Goal: Transaction & Acquisition: Purchase product/service

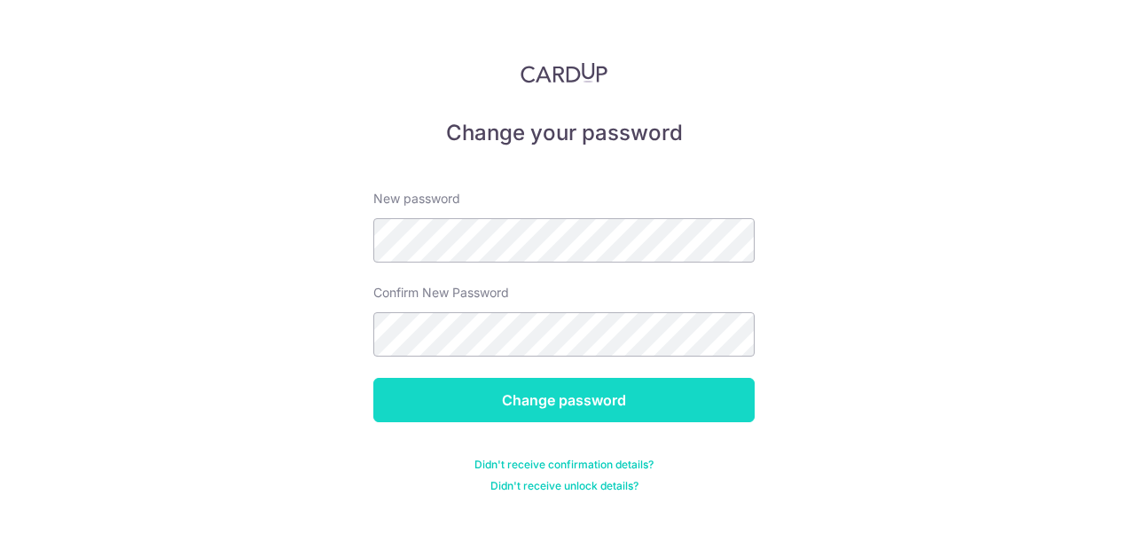
click at [510, 405] on input "Change password" at bounding box center [563, 400] width 381 height 44
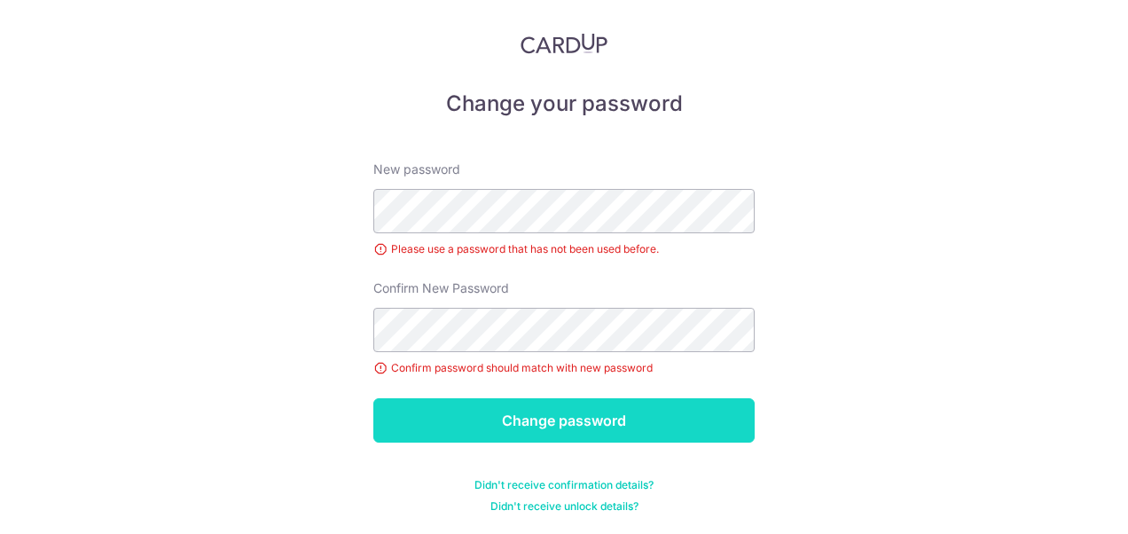
click at [469, 410] on input "Change password" at bounding box center [563, 420] width 381 height 44
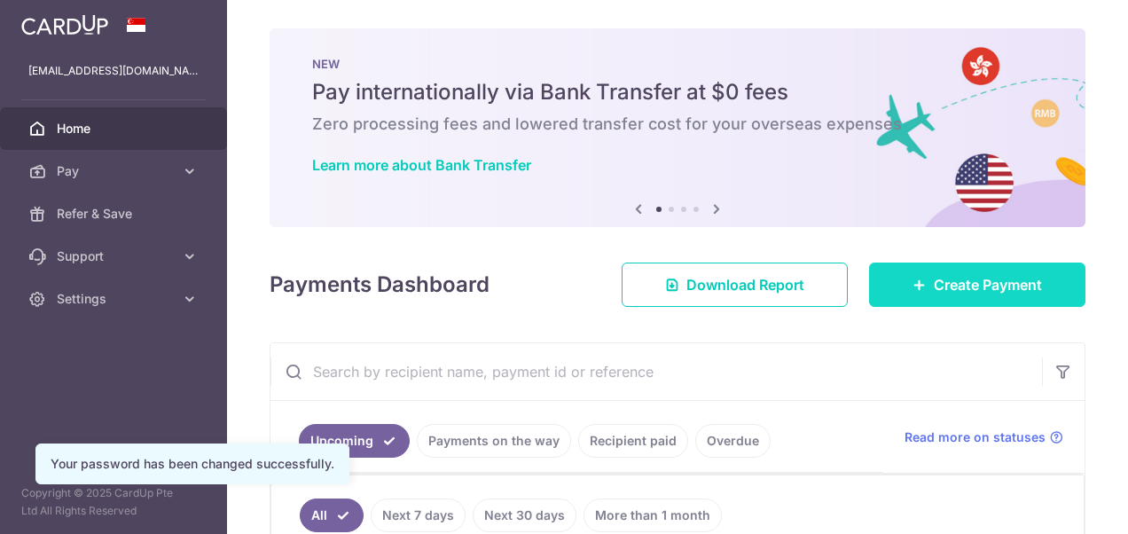
click at [934, 284] on span "Create Payment" at bounding box center [988, 284] width 108 height 21
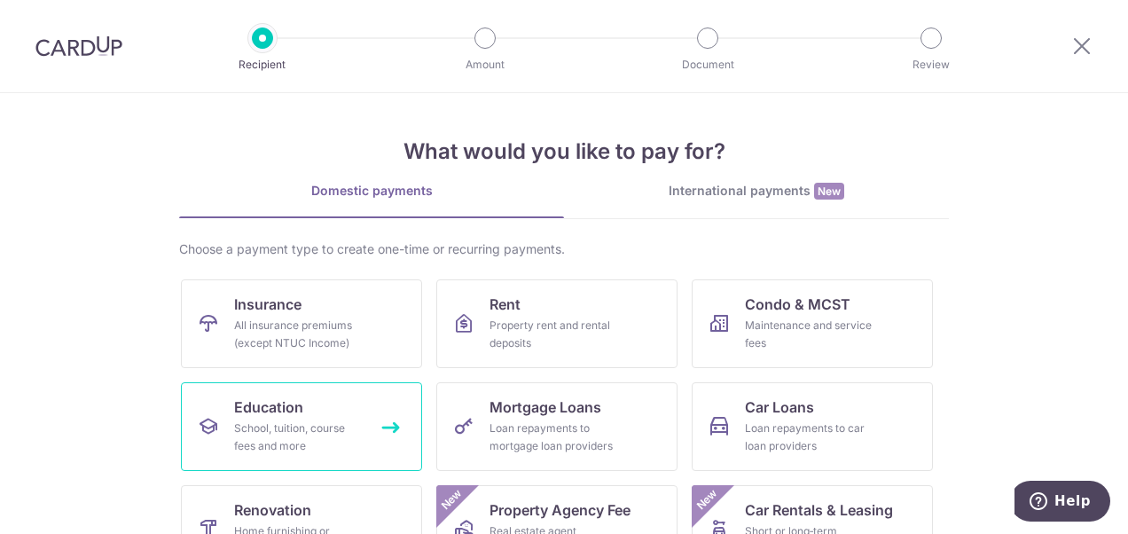
click at [263, 435] on div "School, tuition, course fees and more" at bounding box center [298, 437] width 128 height 35
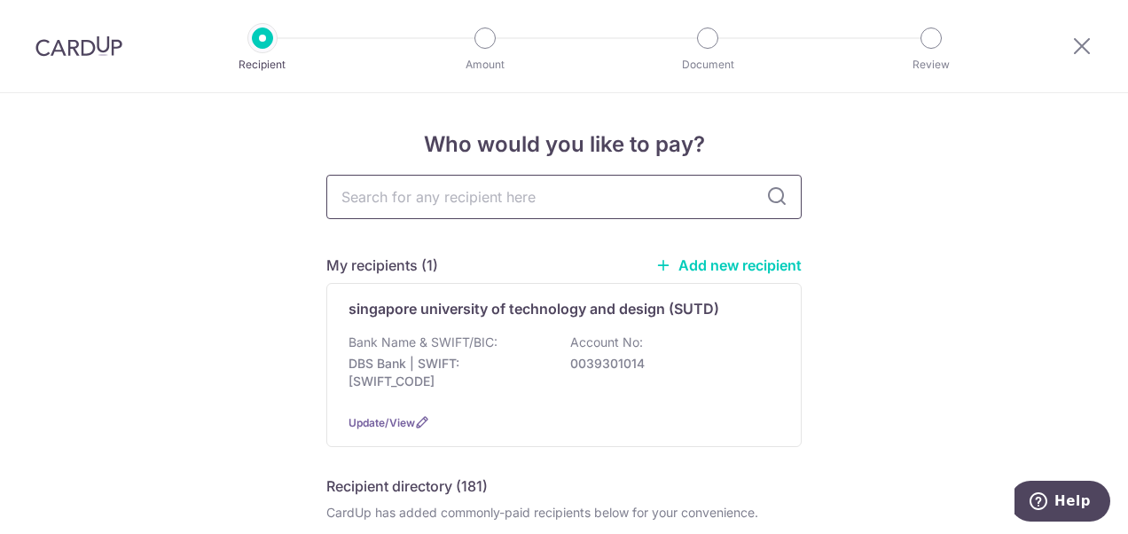
click at [470, 200] on input "text" at bounding box center [563, 197] width 475 height 44
type input "national"
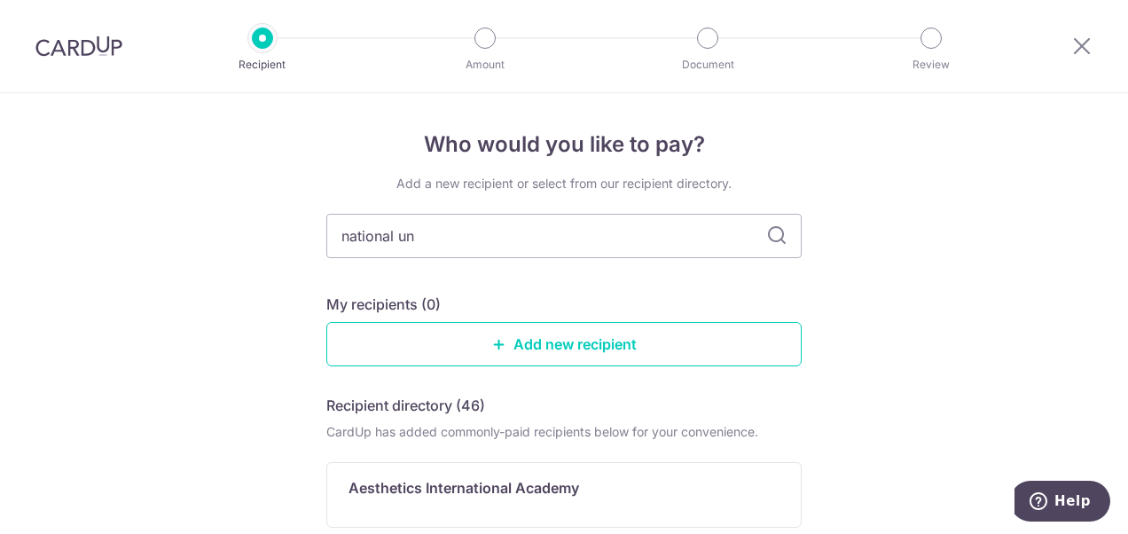
type input "national uni"
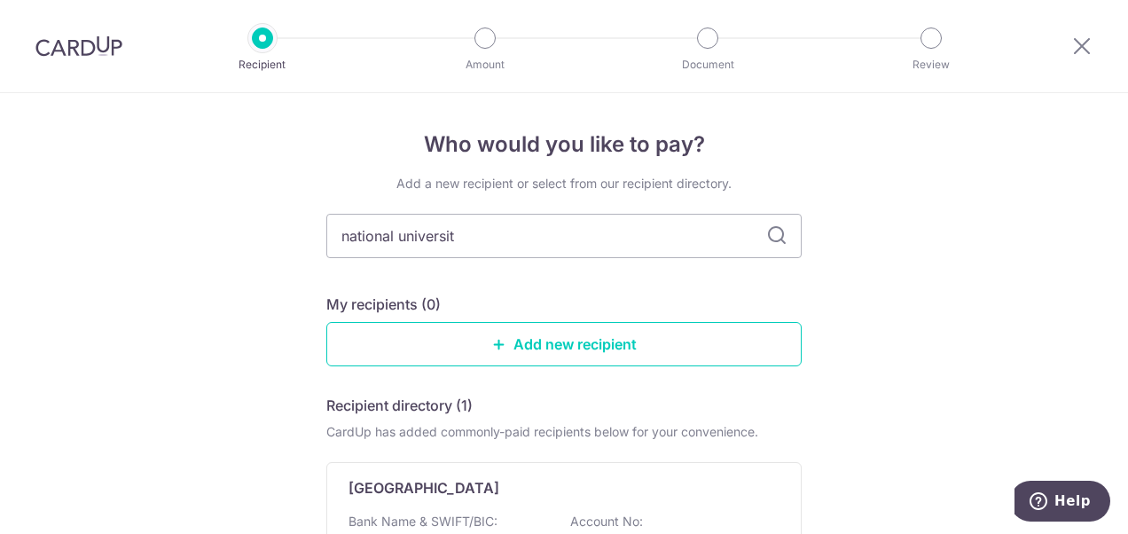
type input "national university"
type input "national university singapore"
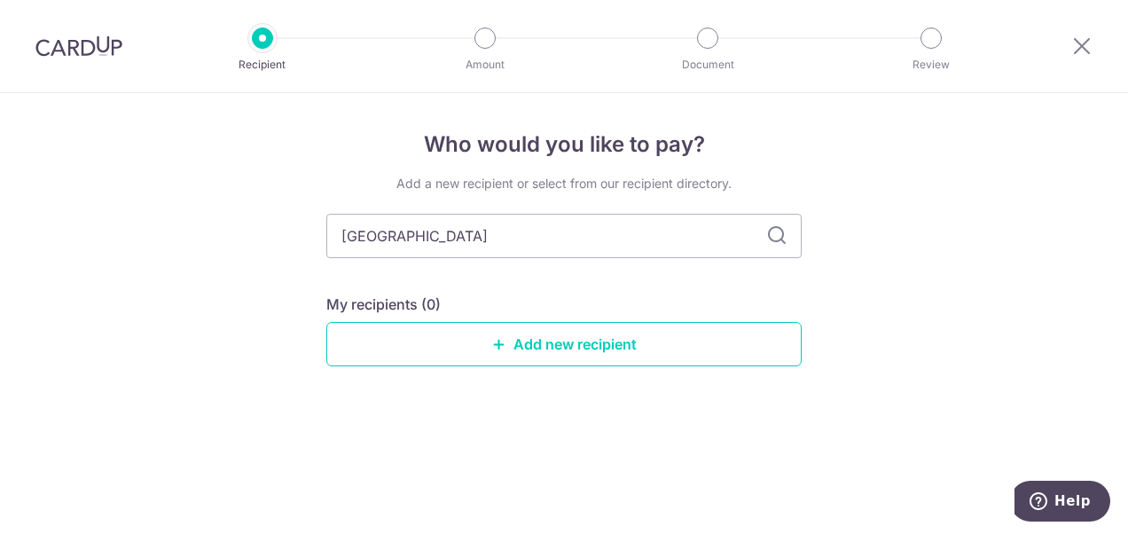
click at [785, 238] on icon at bounding box center [776, 235] width 21 height 21
click at [771, 234] on icon at bounding box center [776, 235] width 21 height 21
click at [583, 236] on input "national university singapore" at bounding box center [563, 236] width 475 height 44
click at [434, 230] on input "national university singapore" at bounding box center [563, 236] width 475 height 44
type input "n"
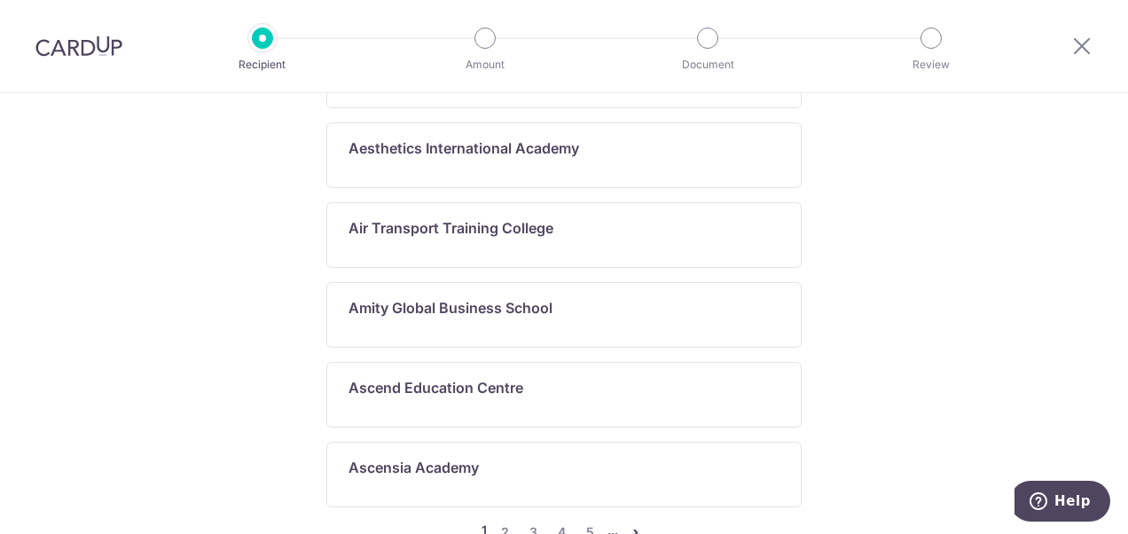
scroll to position [1107, 0]
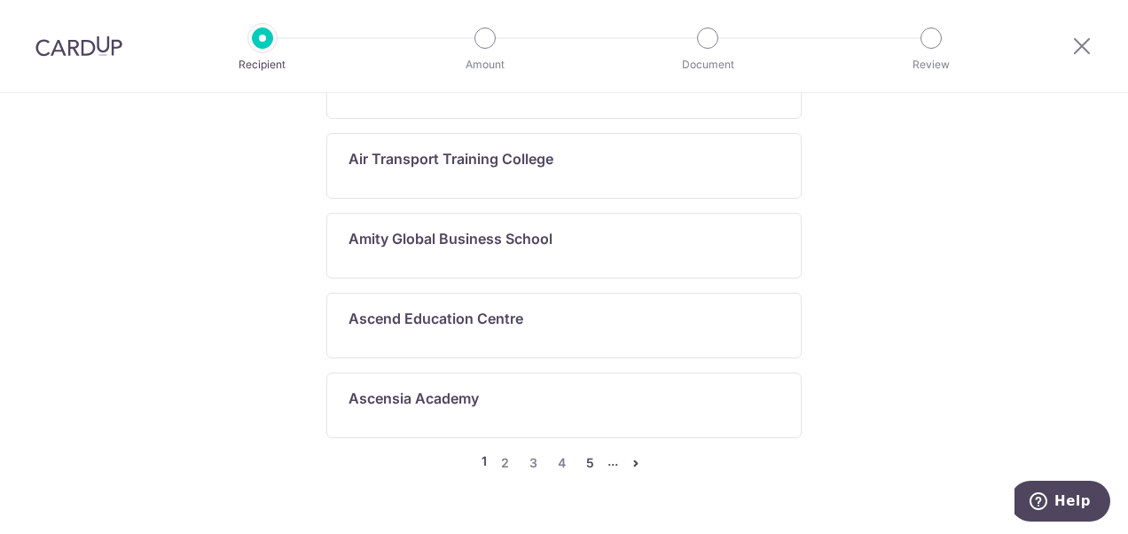
click at [586, 452] on link "5" at bounding box center [589, 462] width 21 height 21
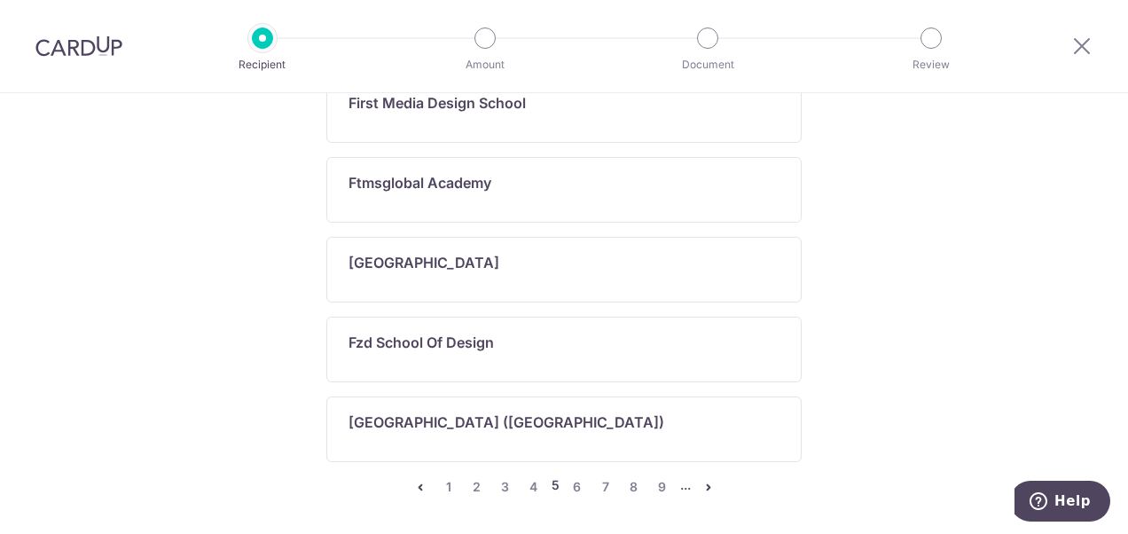
scroll to position [1122, 0]
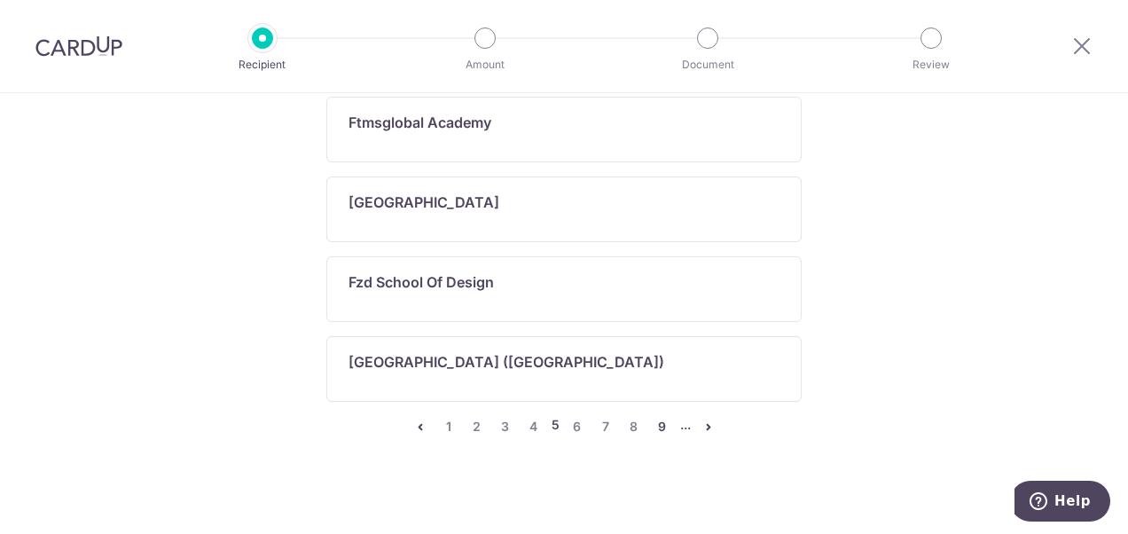
click at [656, 419] on link "9" at bounding box center [662, 426] width 21 height 21
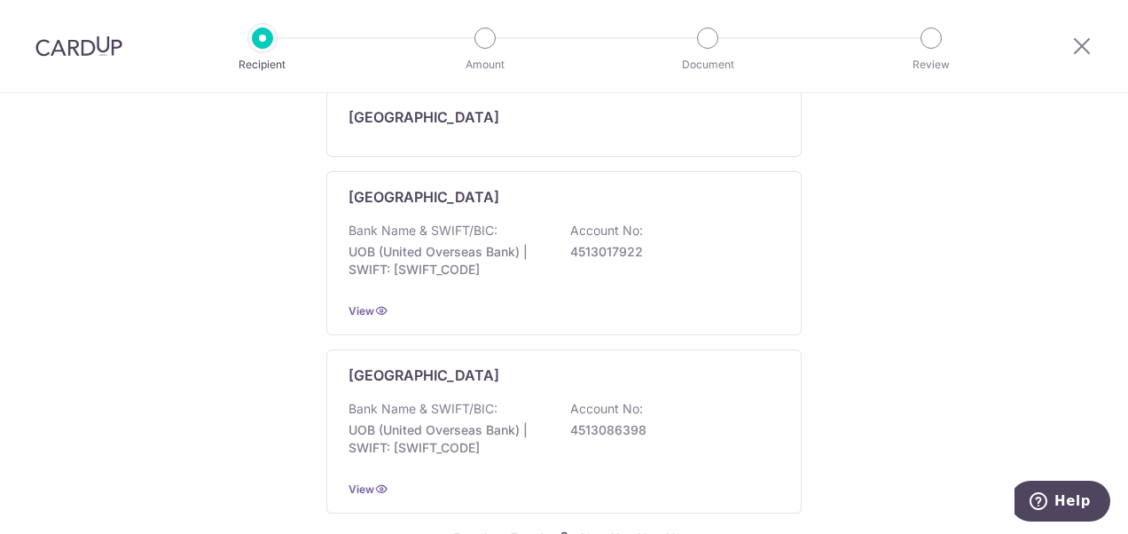
scroll to position [1221, 0]
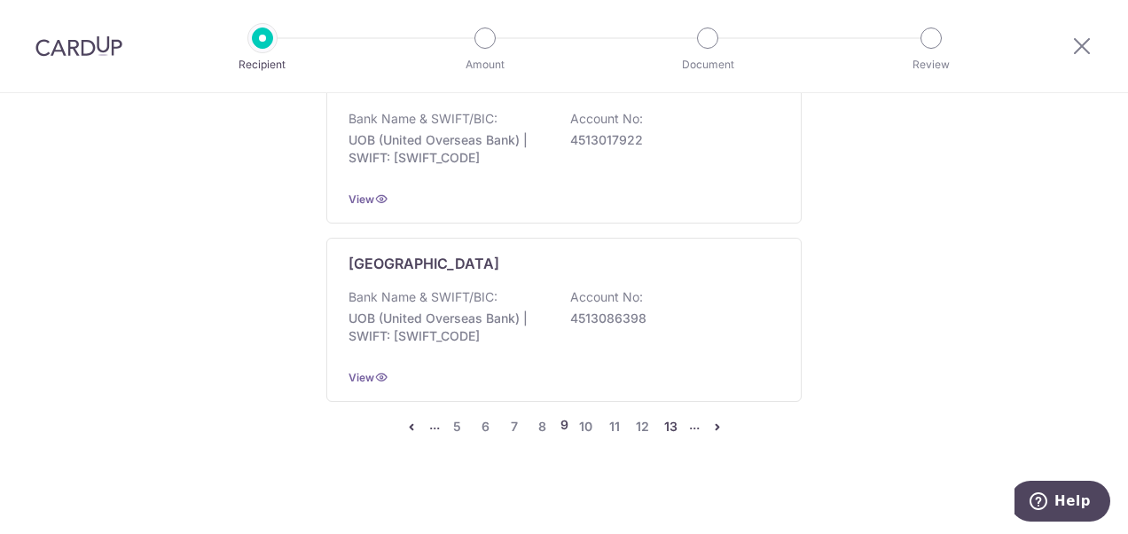
click at [669, 416] on link "13" at bounding box center [671, 426] width 21 height 21
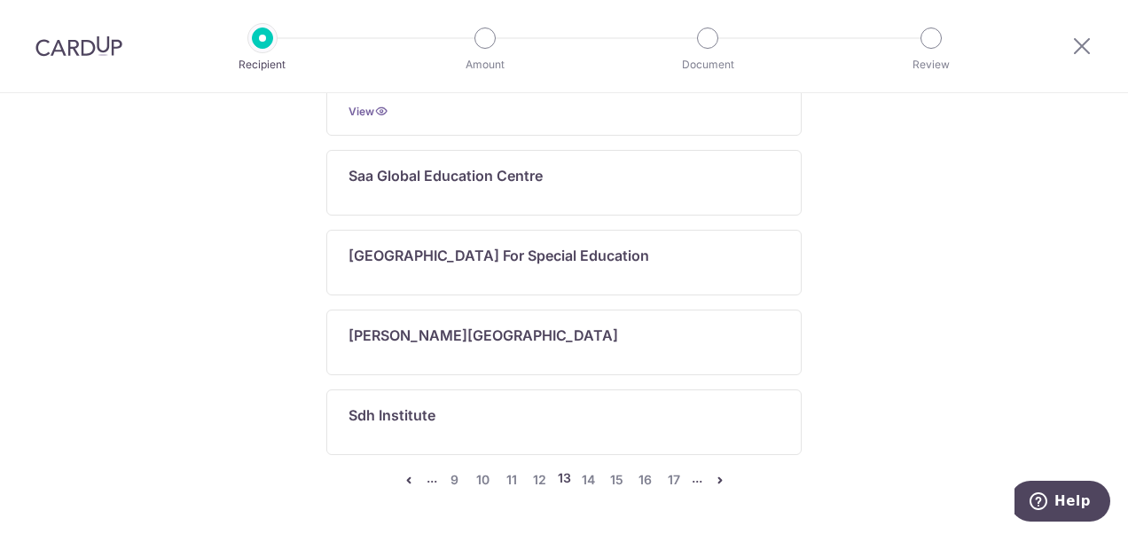
scroll to position [1122, 0]
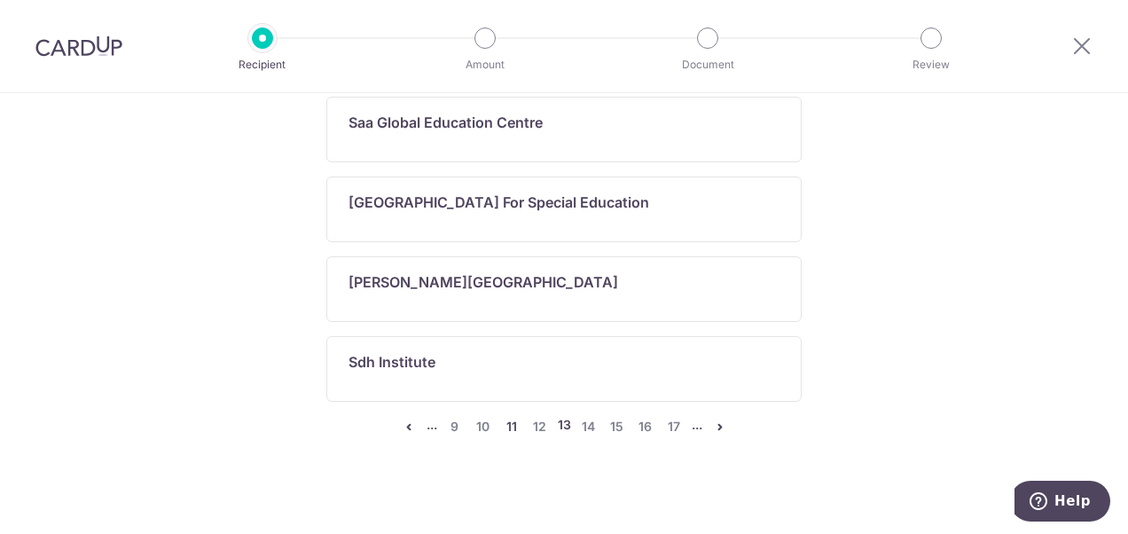
click at [509, 416] on link "11" at bounding box center [511, 426] width 21 height 21
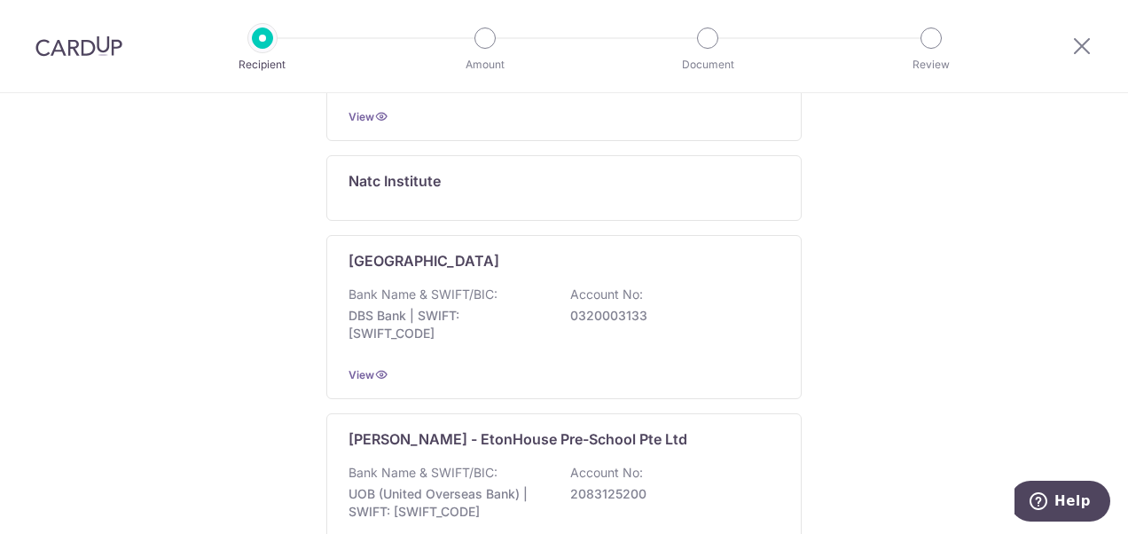
scroll to position [1426, 0]
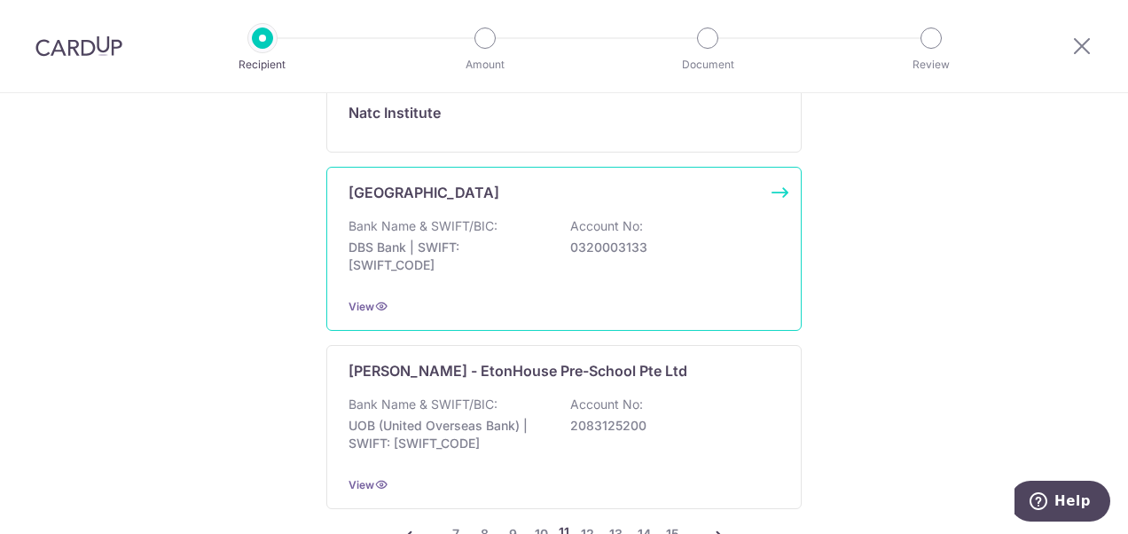
click at [770, 184] on div "National University Of Singapore Bank Name & SWIFT/BIC: DBS Bank | SWIFT: DBSSS…" at bounding box center [563, 249] width 475 height 164
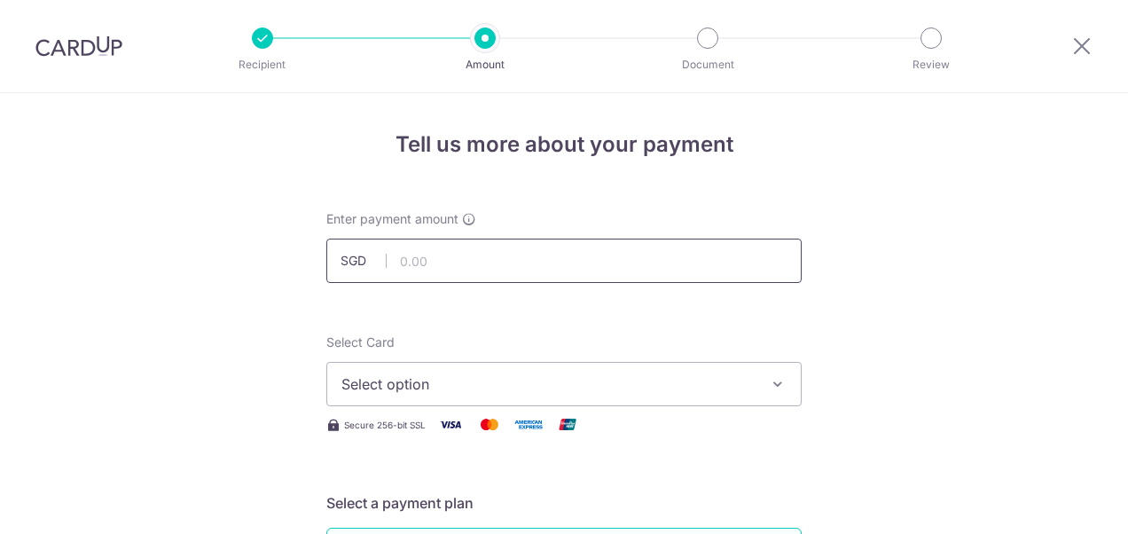
click at [426, 264] on input "text" at bounding box center [563, 261] width 475 height 44
type input "4,285.25"
click at [392, 379] on span "Select option" at bounding box center [548, 383] width 413 height 21
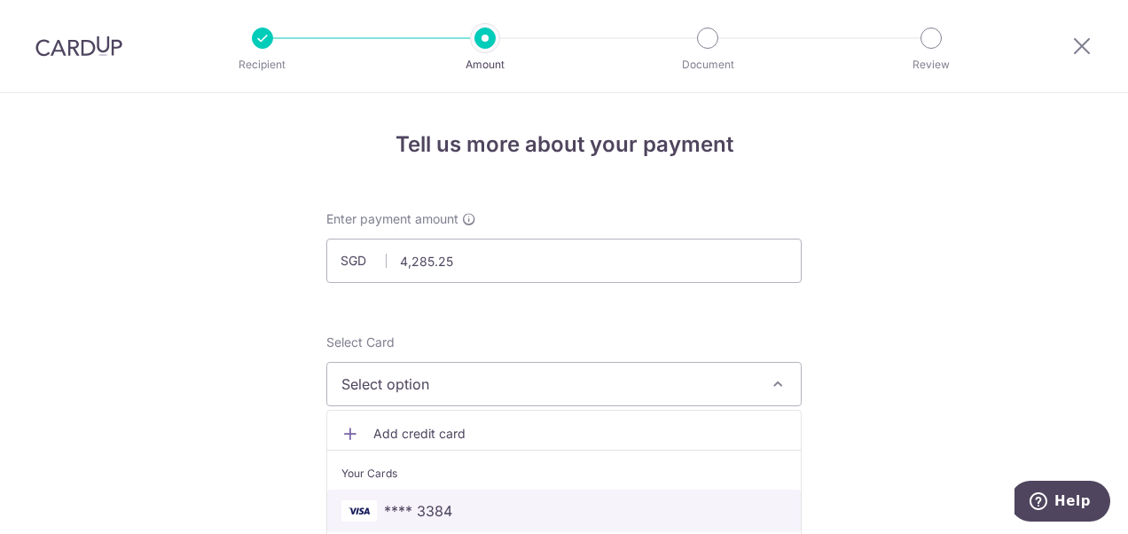
click at [390, 503] on span "**** 3384" at bounding box center [418, 510] width 68 height 21
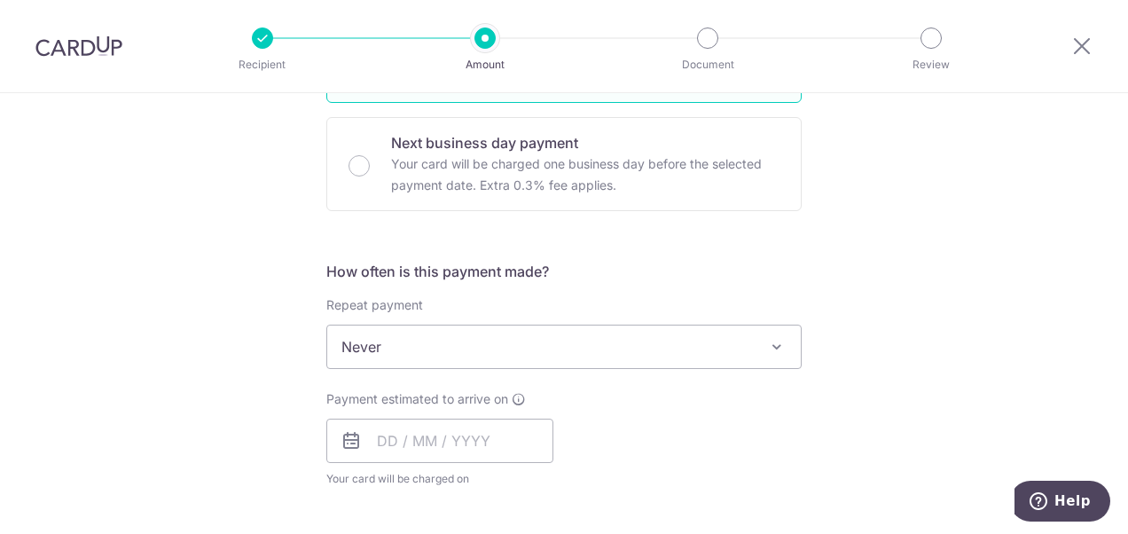
scroll to position [520, 0]
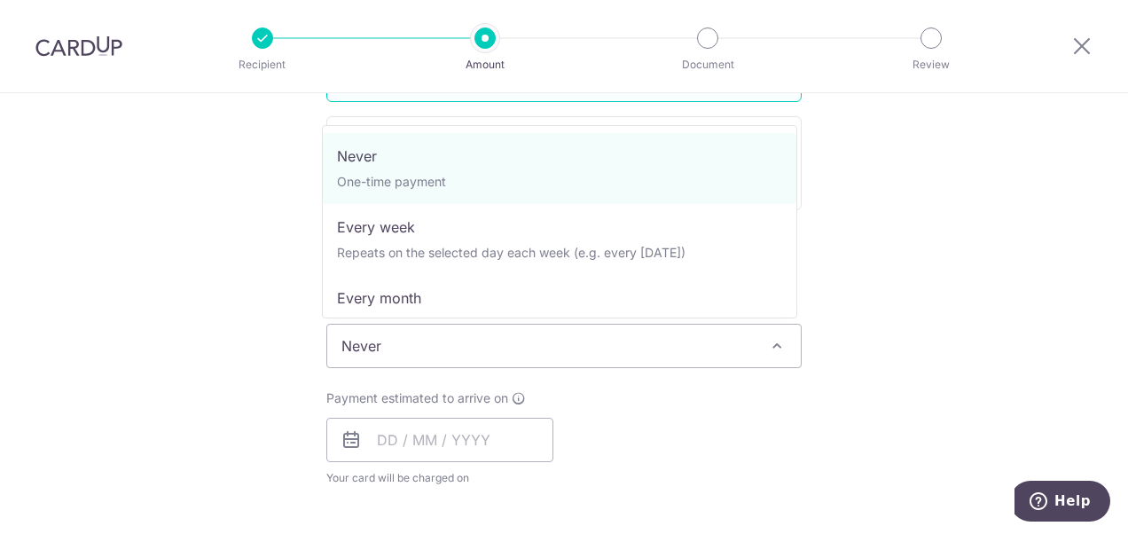
click at [779, 342] on span at bounding box center [776, 345] width 21 height 21
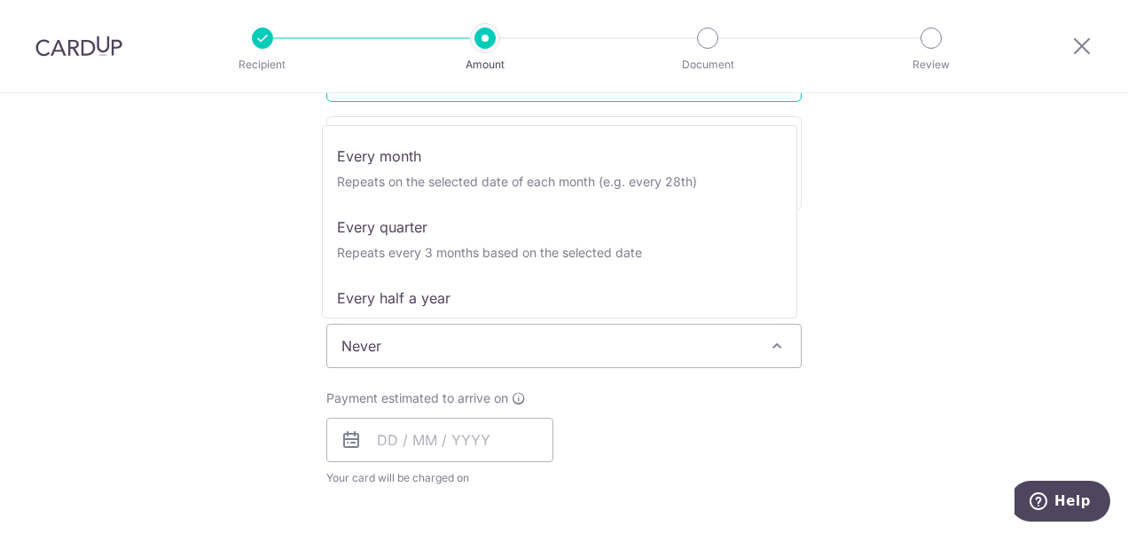
scroll to position [177, 0]
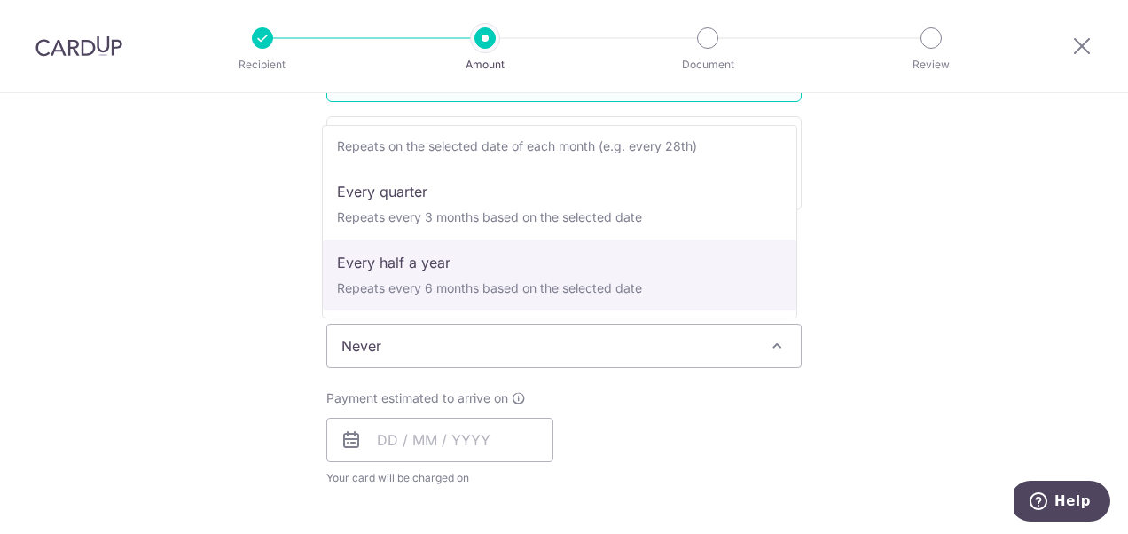
select select "5"
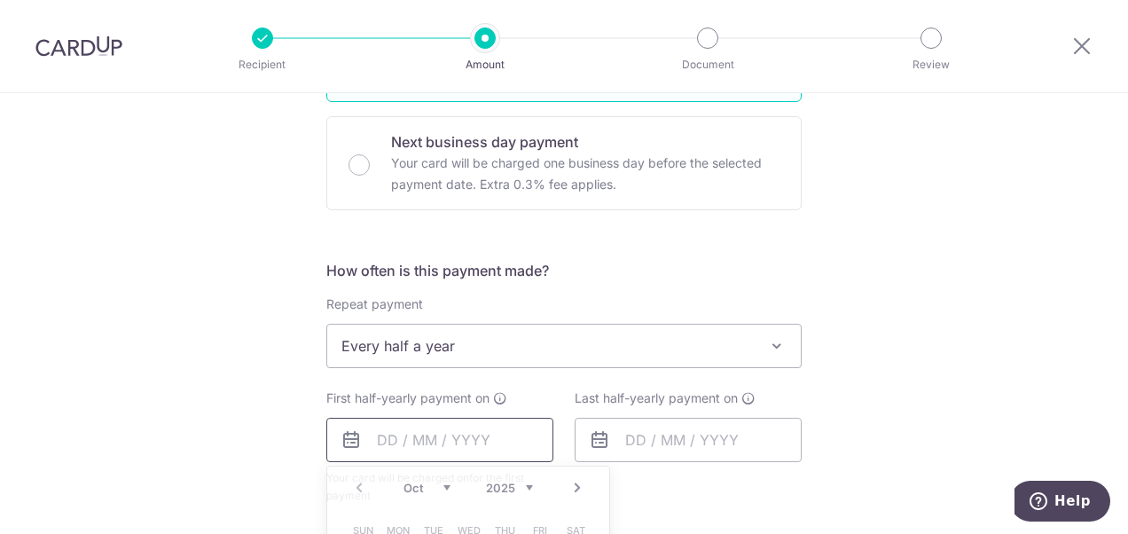
click at [376, 441] on input "text" at bounding box center [439, 440] width 227 height 44
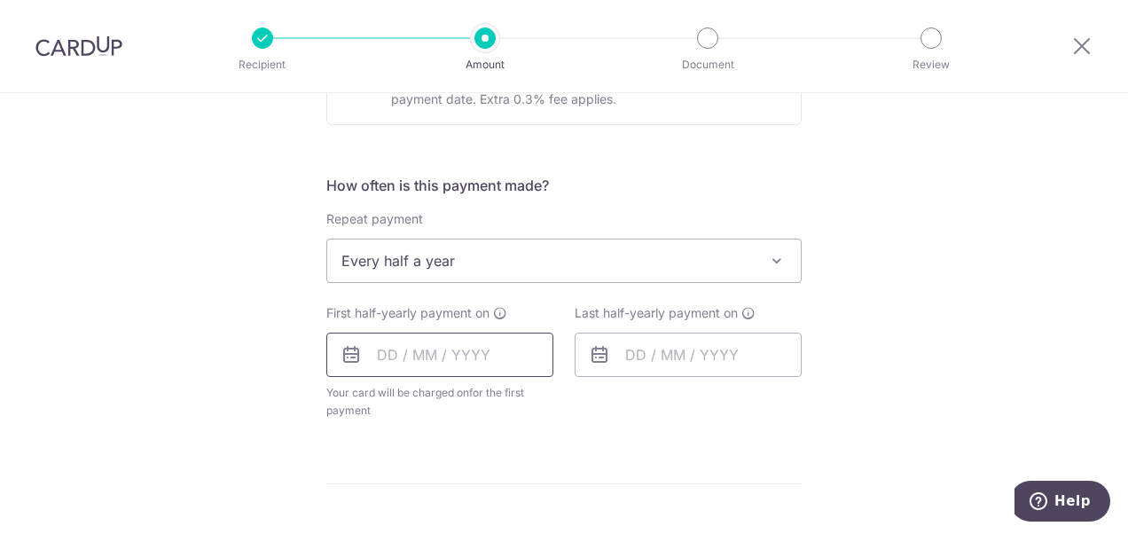
scroll to position [626, 0]
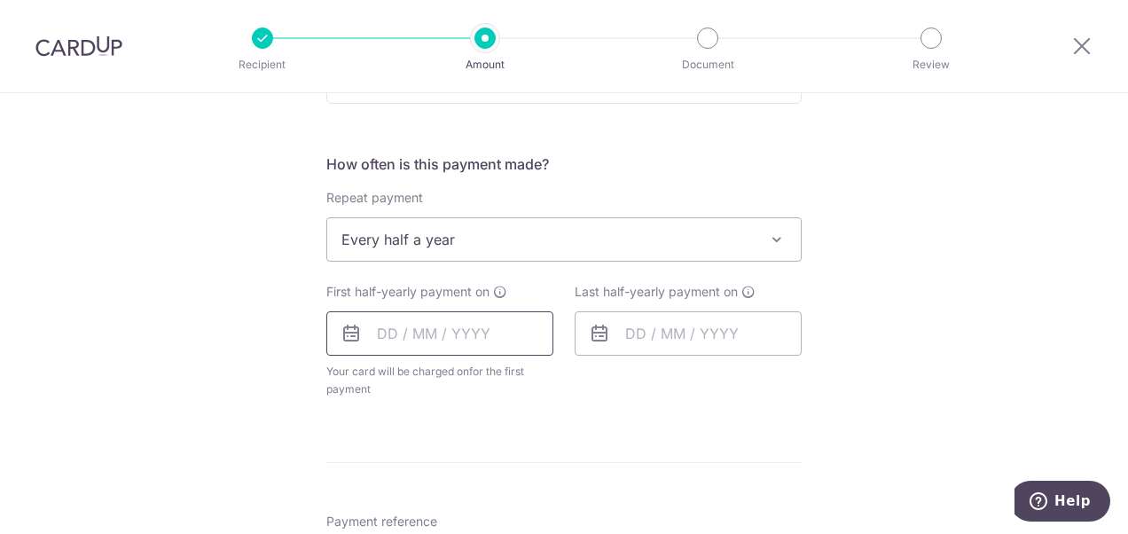
click at [374, 334] on input "text" at bounding box center [439, 333] width 227 height 44
click at [346, 334] on icon at bounding box center [351, 333] width 21 height 21
click at [389, 330] on input "text" at bounding box center [439, 333] width 227 height 44
click at [393, 522] on link "13" at bounding box center [398, 530] width 28 height 28
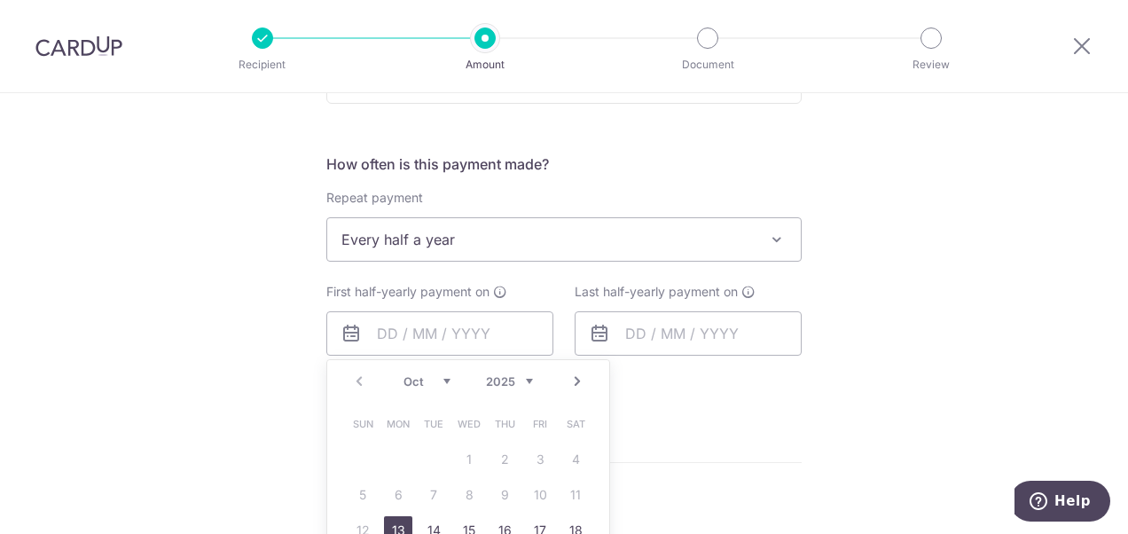
type input "[DATE]"
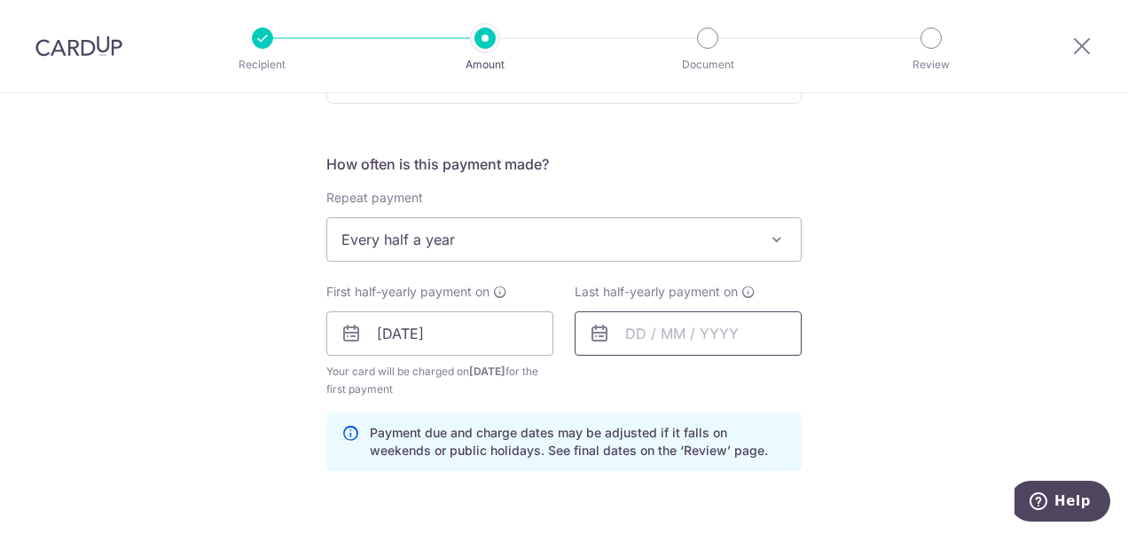
click at [653, 342] on input "text" at bounding box center [688, 333] width 227 height 44
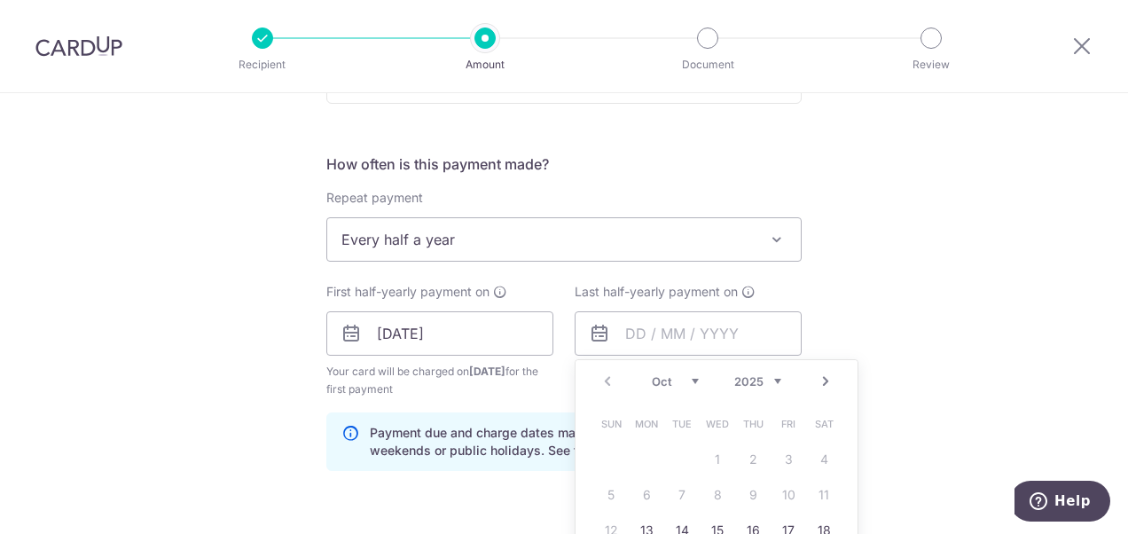
click at [772, 377] on select "2025 2026 2027 2028 2029 2030 2031 2032 2033 2034 2035" at bounding box center [757, 381] width 47 height 14
click at [637, 495] on link "5" at bounding box center [646, 495] width 28 height 28
type input "05/10/2026"
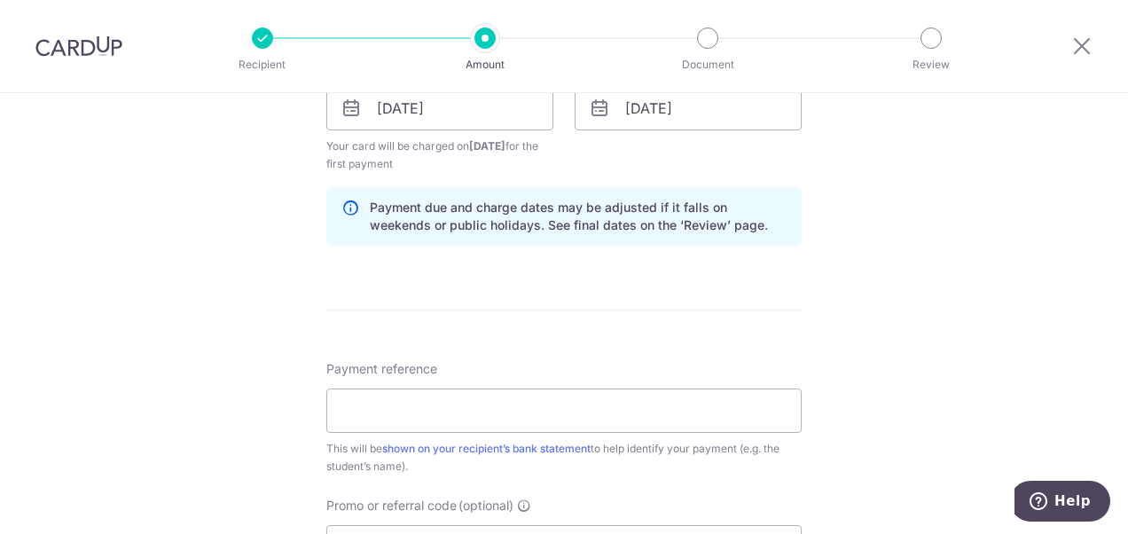
scroll to position [874, 0]
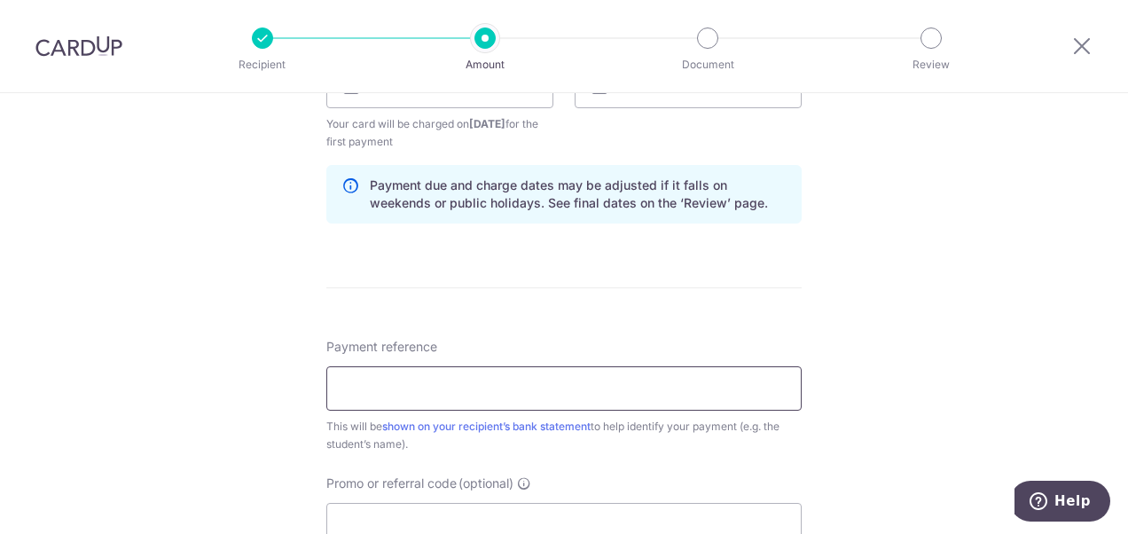
click at [618, 401] on input "Payment reference" at bounding box center [563, 388] width 475 height 44
type input "TF011/A0286502E/SCI3/SC"
click at [662, 515] on input "Promo or referral code (optional)" at bounding box center [563, 525] width 475 height 44
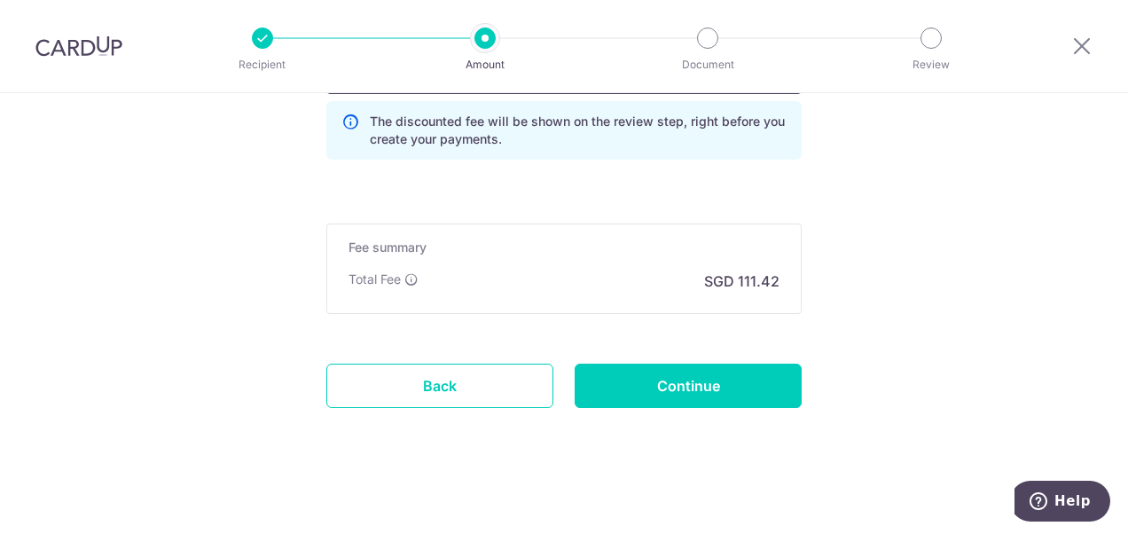
scroll to position [1329, 0]
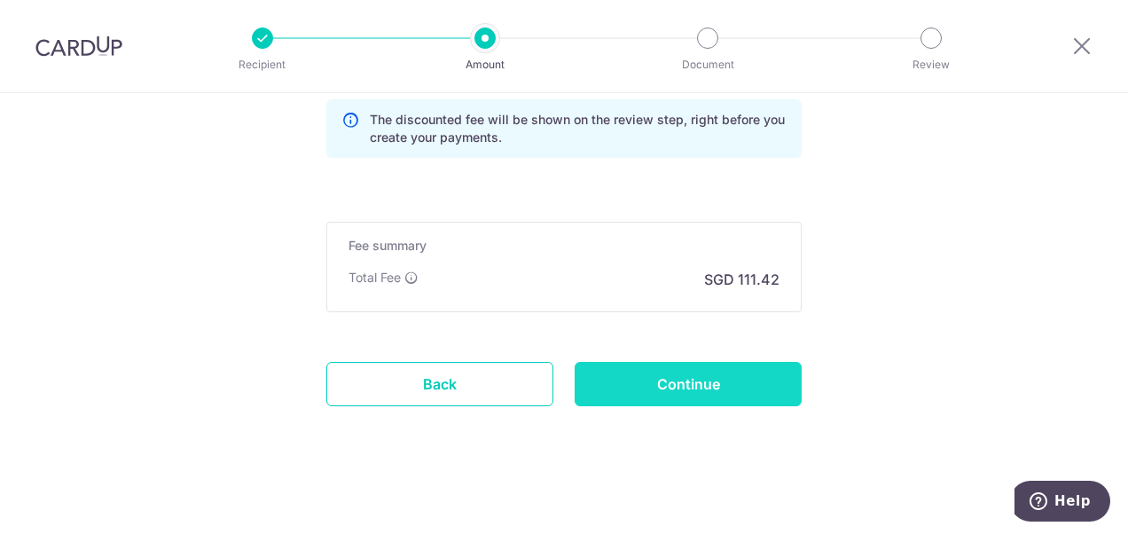
type input "ocbc18"
click at [708, 385] on input "Continue" at bounding box center [688, 384] width 227 height 44
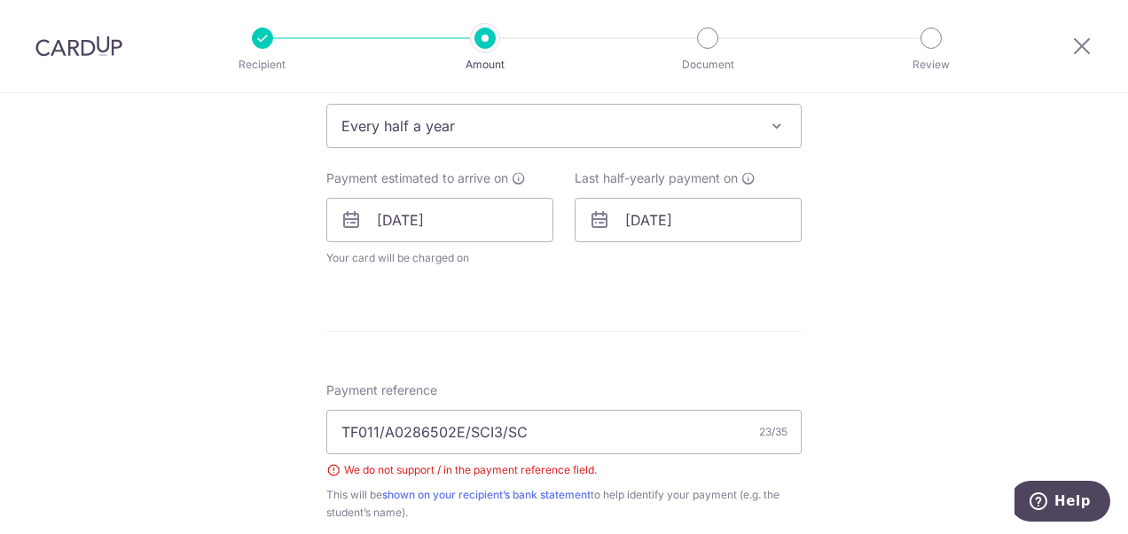
scroll to position [742, 0]
click at [539, 435] on input "TF011/A0286502E/SCI3/SC" at bounding box center [563, 430] width 475 height 44
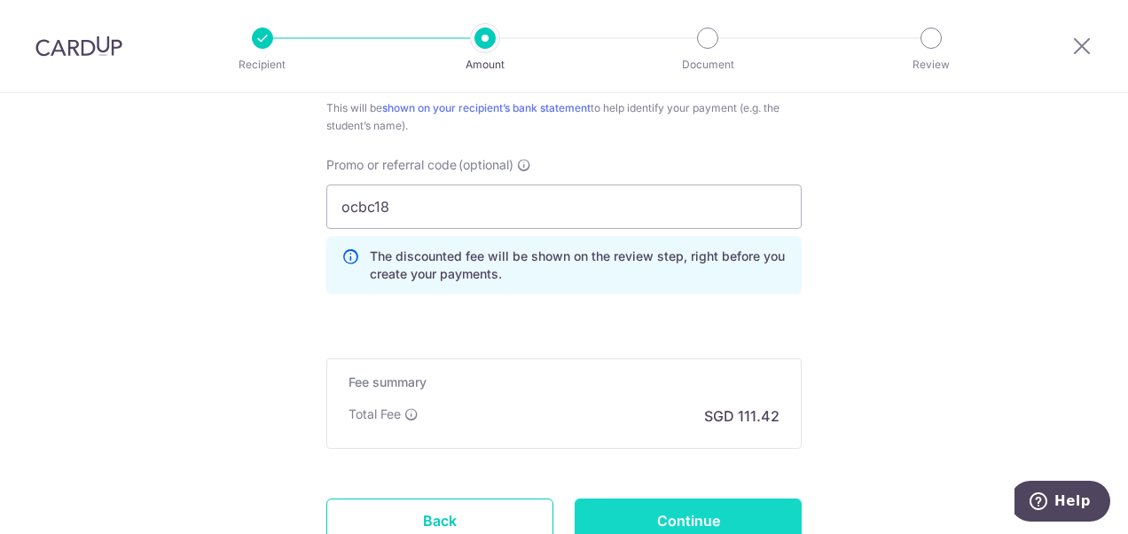
type input "[PERSON_NAME] A0286502E"
click at [704, 507] on input "Continue" at bounding box center [688, 521] width 227 height 44
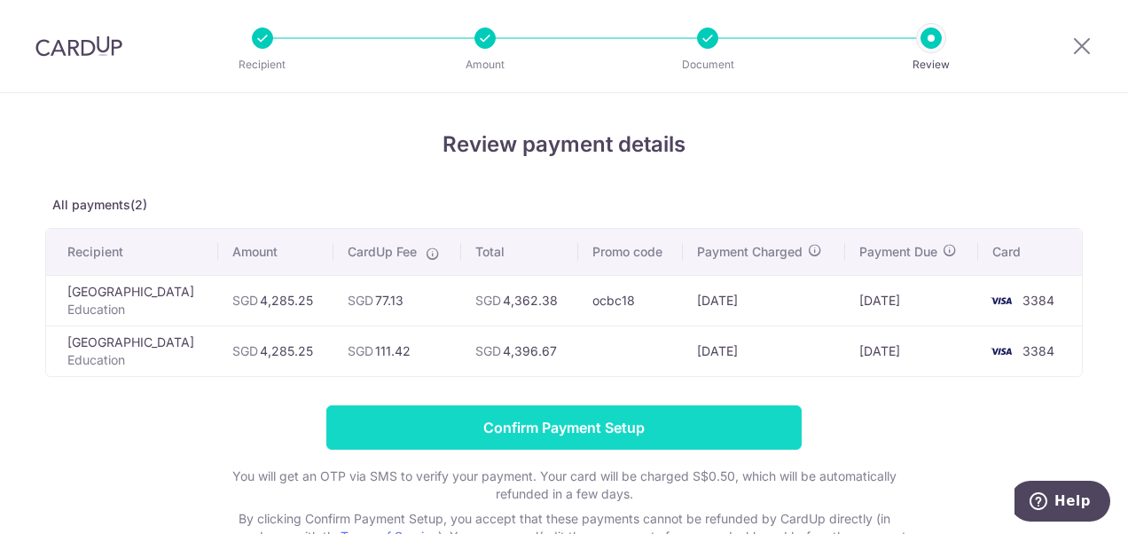
click at [614, 443] on input "Confirm Payment Setup" at bounding box center [563, 427] width 475 height 44
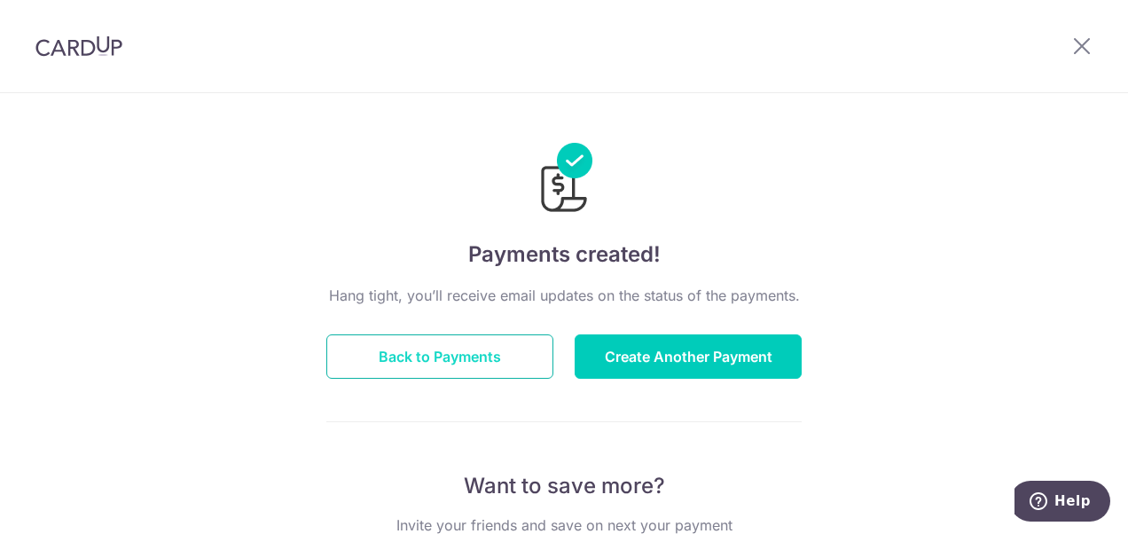
click at [479, 363] on button "Back to Payments" at bounding box center [439, 356] width 227 height 44
